Goal: Task Accomplishment & Management: Use online tool/utility

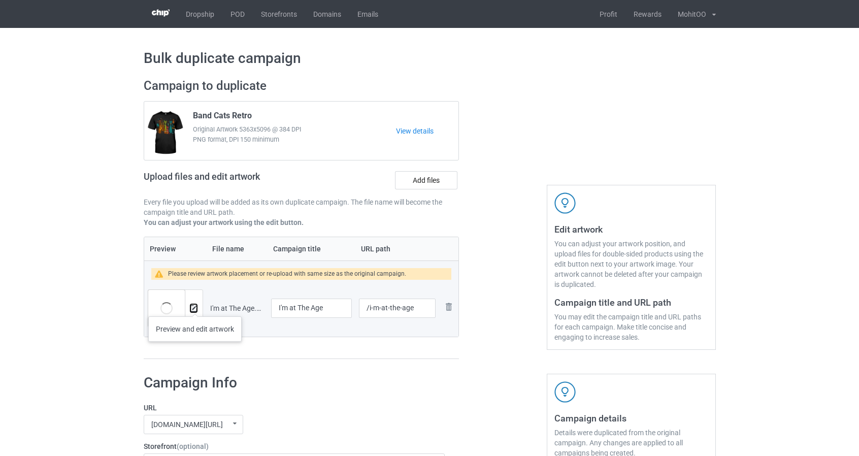
click at [194, 306] on img at bounding box center [193, 308] width 7 height 7
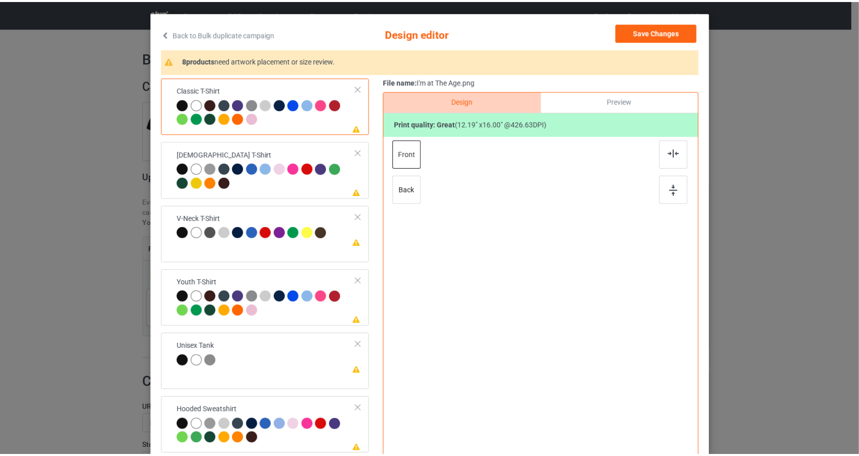
scroll to position [51, 0]
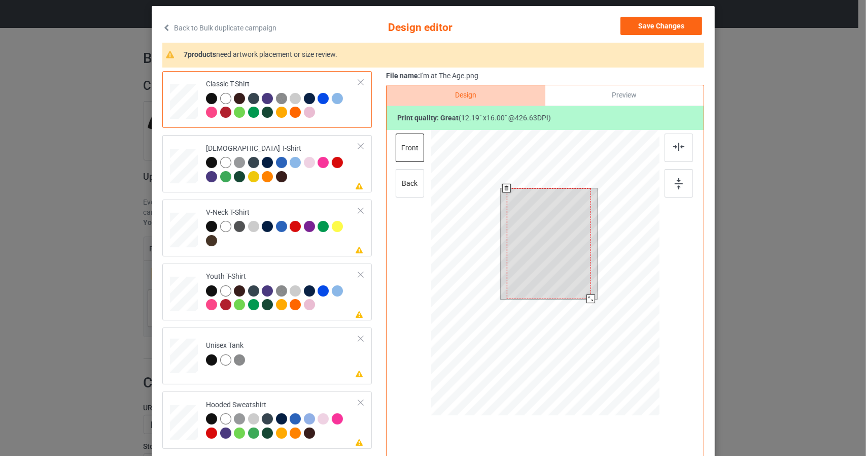
click at [605, 334] on div at bounding box center [545, 274] width 228 height 288
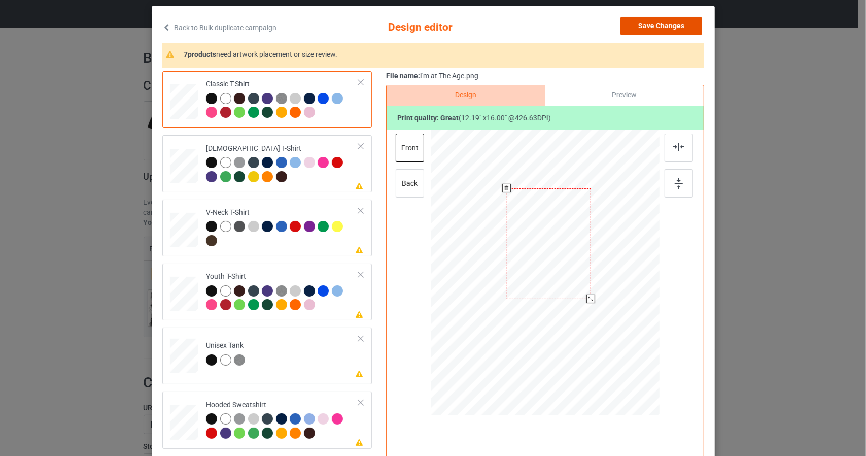
drag, startPoint x: 676, startPoint y: 26, endPoint x: 660, endPoint y: 114, distance: 88.8
click at [678, 65] on div "Back to Bulk duplicate campaign Design editor Save Changes 7 products need artw…" at bounding box center [433, 242] width 542 height 450
click at [679, 24] on button "Save Changes" at bounding box center [662, 26] width 82 height 18
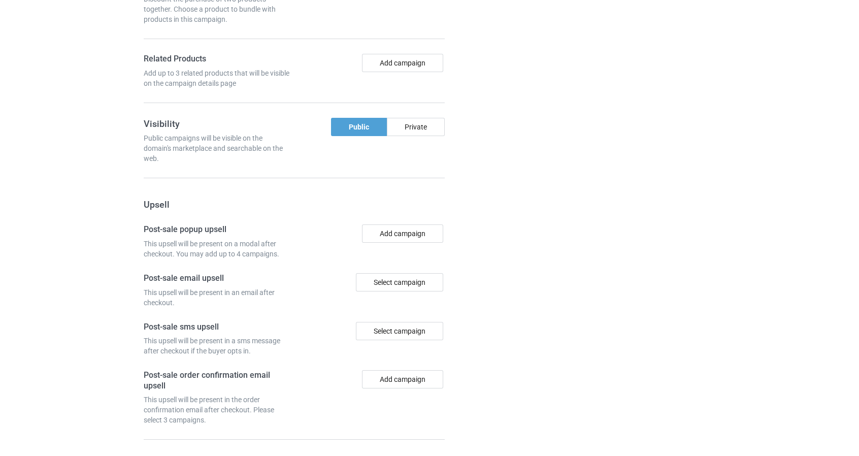
scroll to position [851, 0]
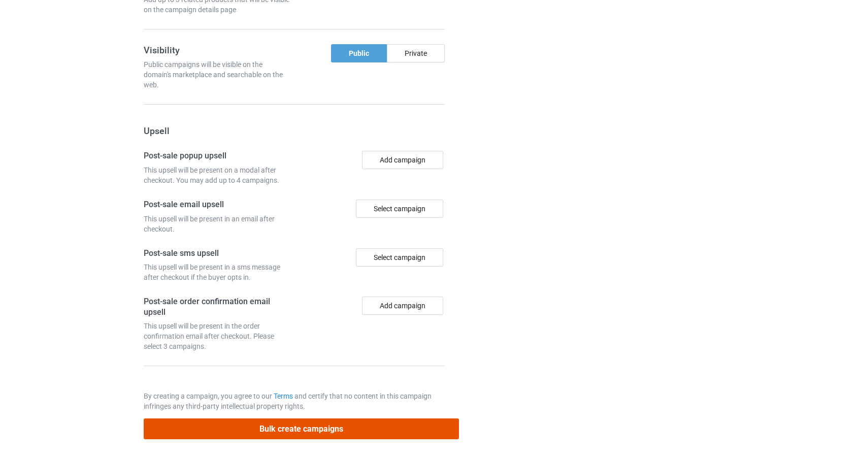
click at [427, 420] on button "Bulk create campaigns" at bounding box center [302, 428] width 316 height 21
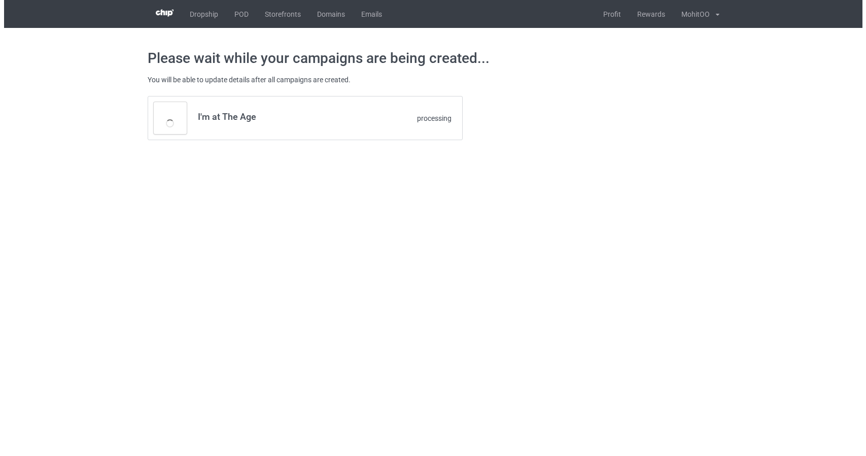
scroll to position [0, 0]
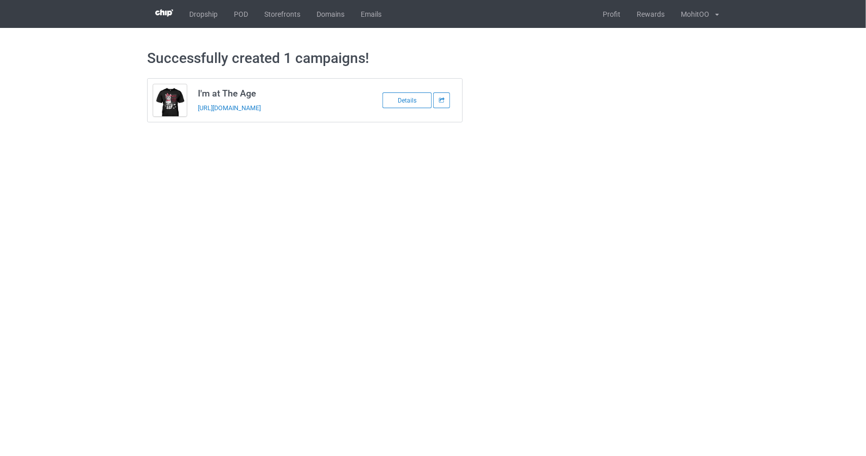
click at [250, 90] on h3 "I'm at The Age" at bounding box center [278, 93] width 160 height 12
copy h3 "I'm at The Age"
click at [295, 141] on div "Successfully created 1 campaigns! I'm at The Age [URL][DOMAIN_NAME] Details" at bounding box center [433, 86] width 572 height 116
